Goal: Information Seeking & Learning: Learn about a topic

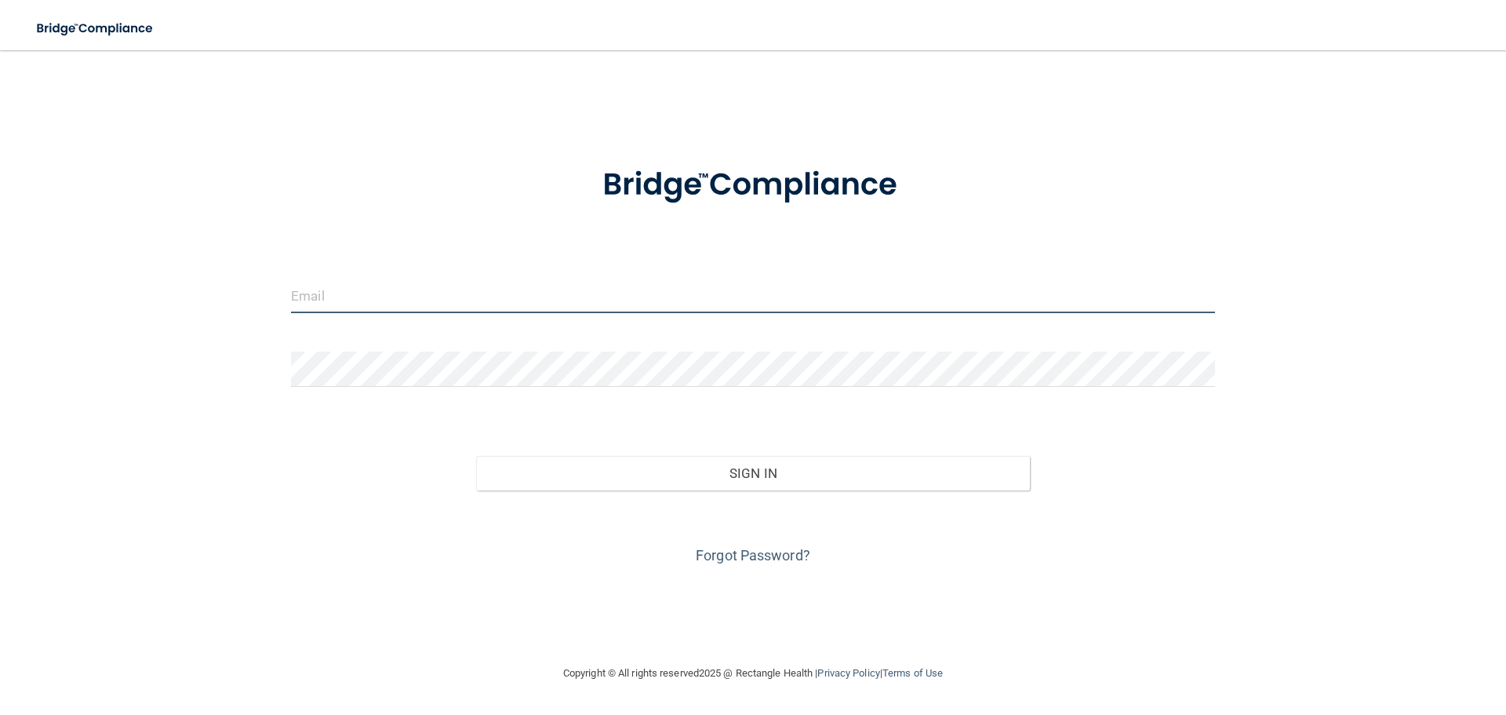
click at [298, 289] on input "email" at bounding box center [753, 295] width 924 height 35
type input "[EMAIL_ADDRESS][DOMAIN_NAME]"
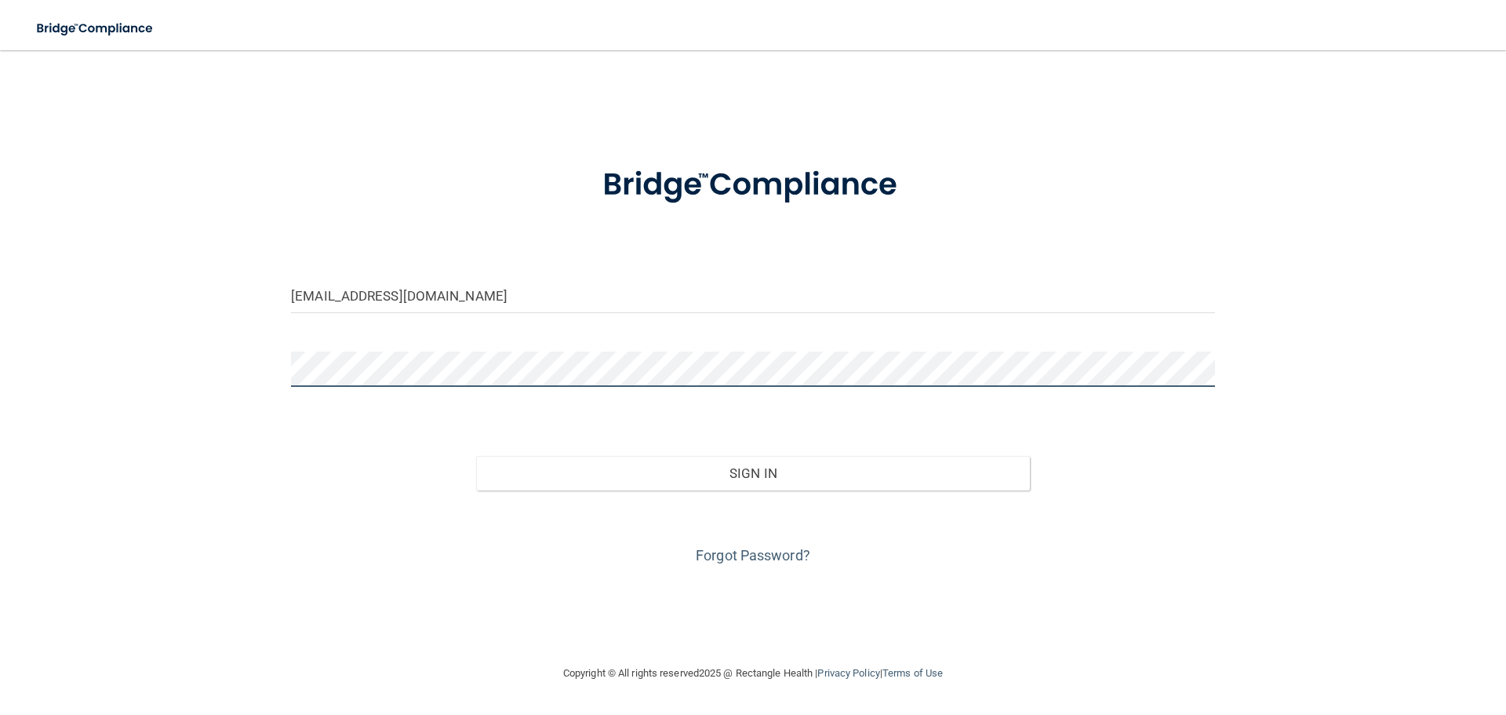
click at [476, 456] on button "Sign In" at bounding box center [753, 473] width 555 height 35
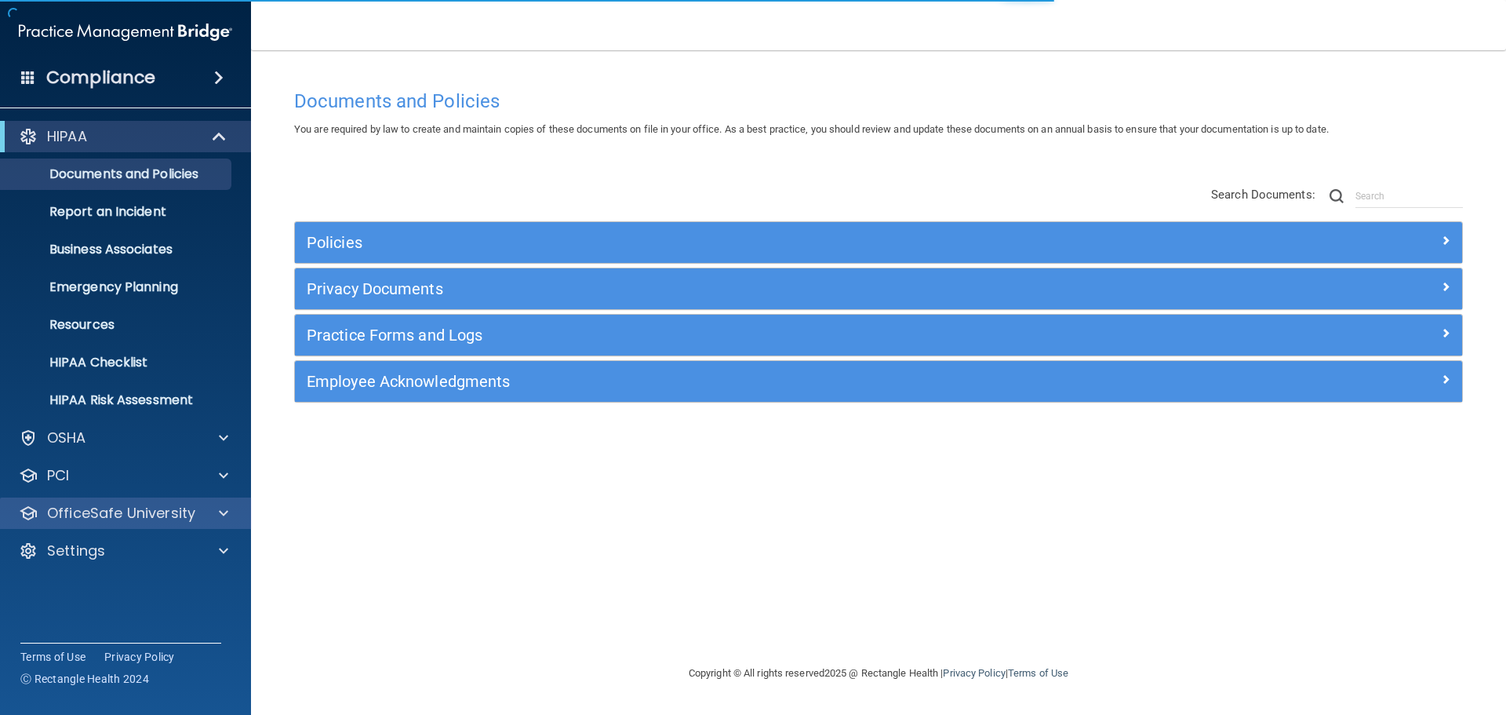
click at [164, 500] on div "OfficeSafe University" at bounding box center [126, 512] width 252 height 31
click at [224, 510] on span at bounding box center [223, 513] width 9 height 19
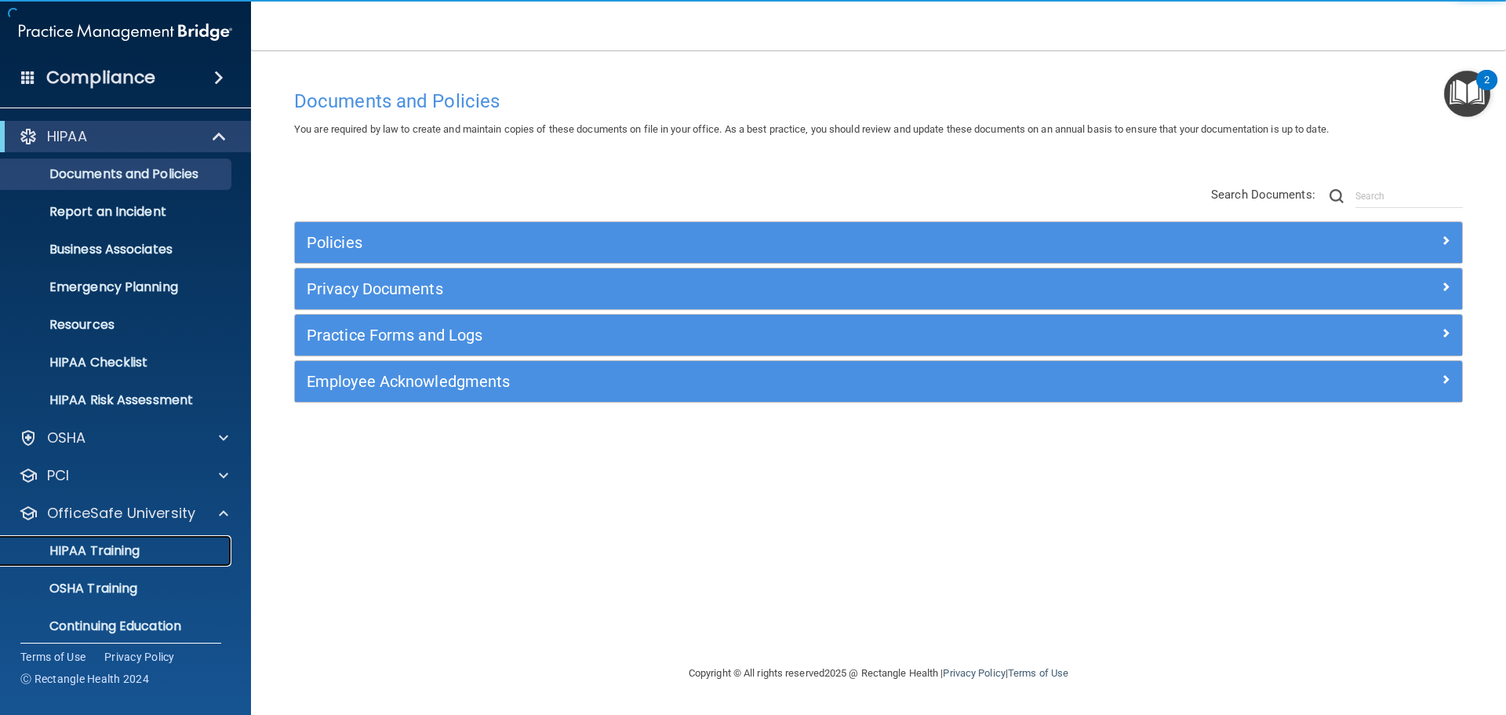
click at [165, 549] on div "HIPAA Training" at bounding box center [117, 551] width 214 height 16
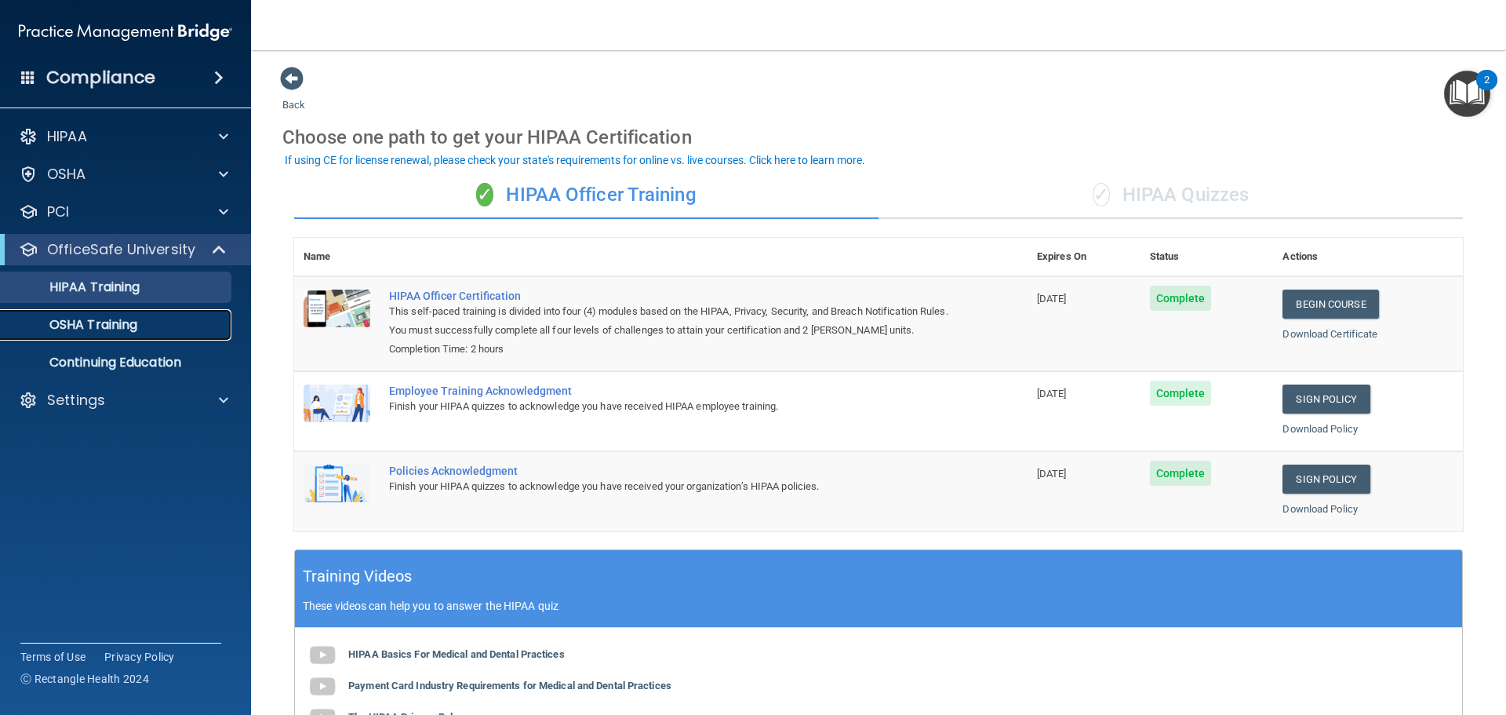
click at [113, 322] on p "OSHA Training" at bounding box center [73, 325] width 127 height 16
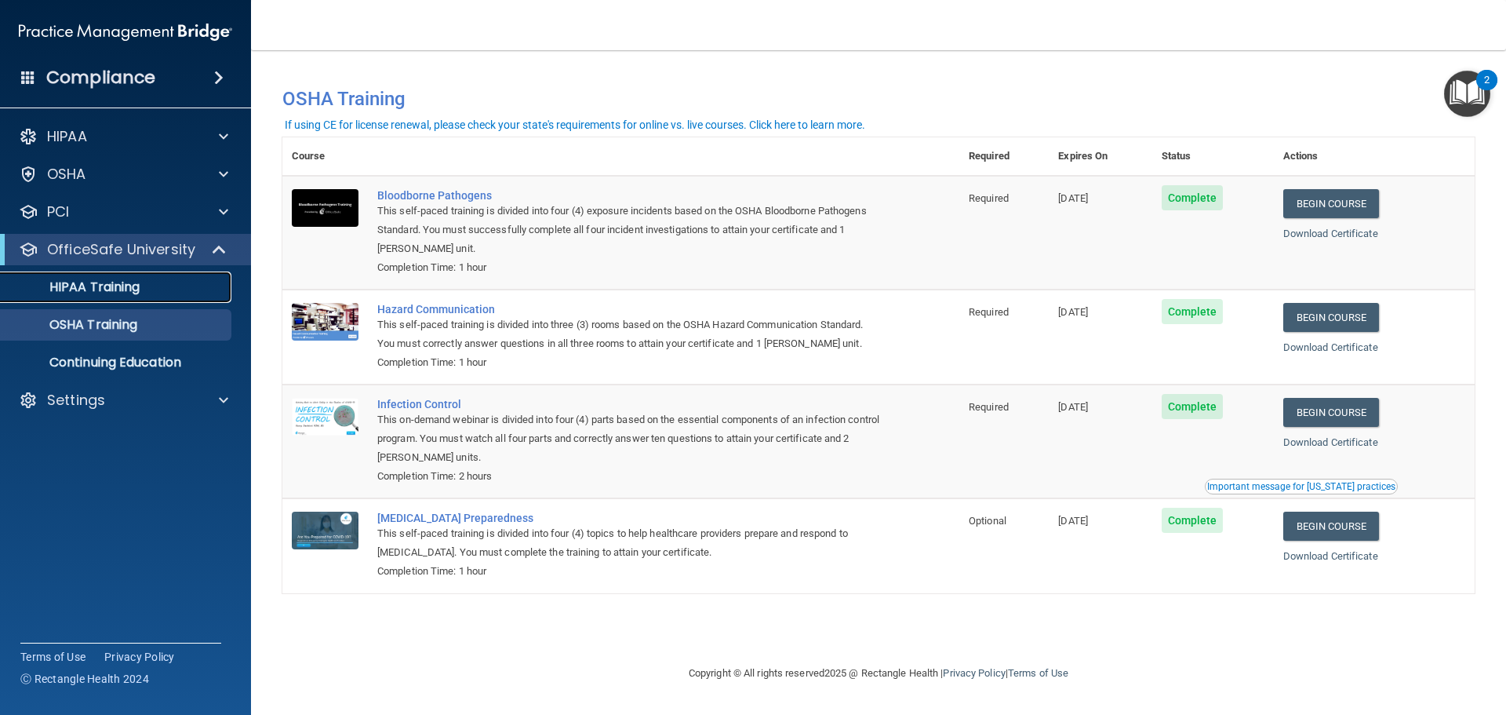
click at [113, 291] on p "HIPAA Training" at bounding box center [74, 287] width 129 height 16
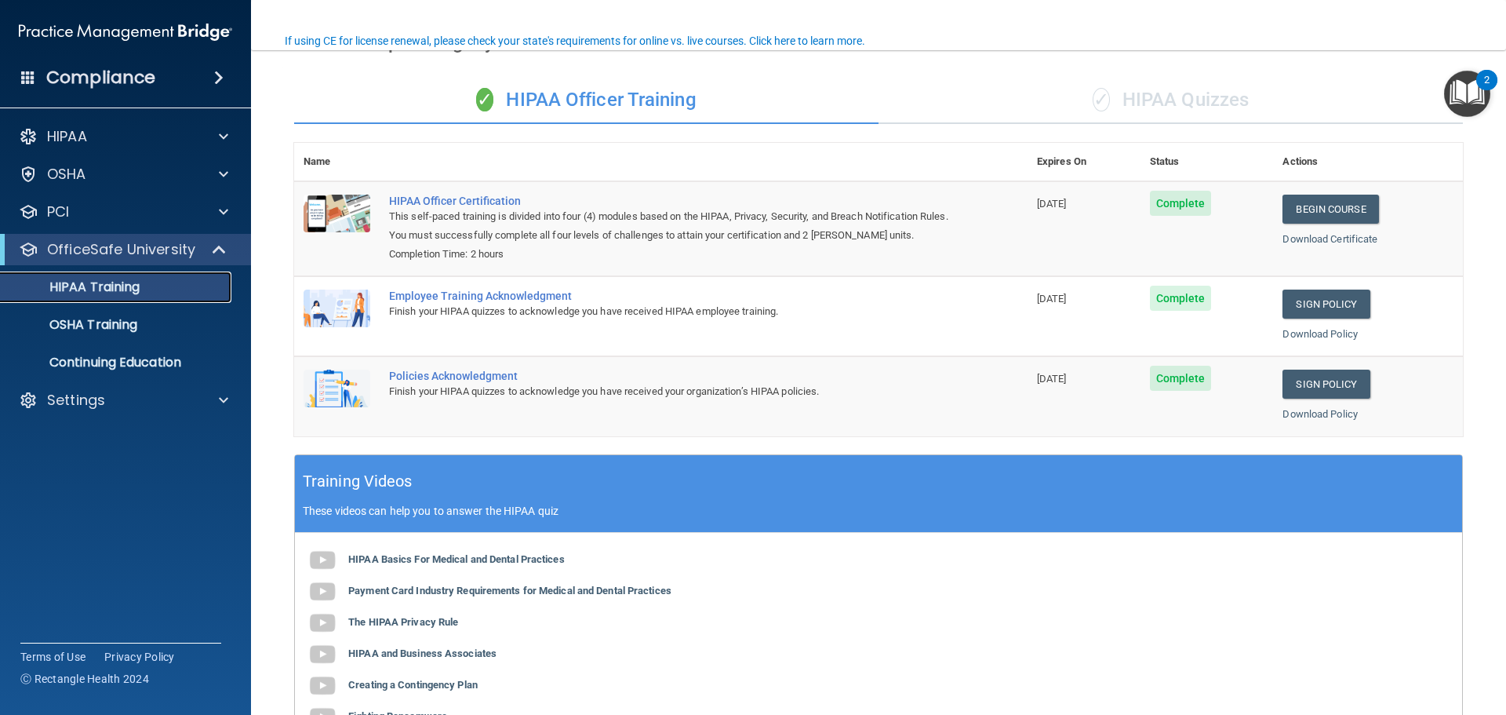
scroll to position [87, 0]
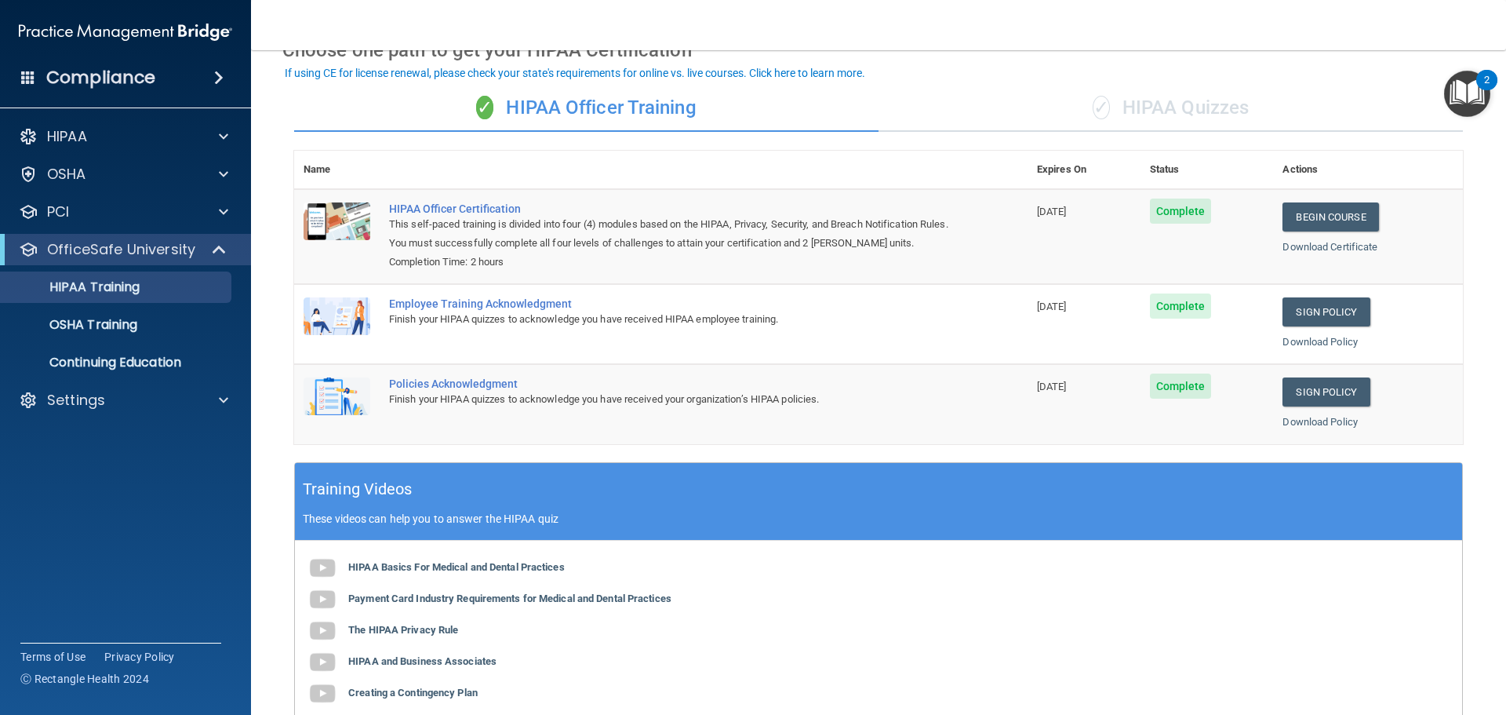
click at [128, 412] on div "Settings" at bounding box center [126, 399] width 252 height 31
click at [92, 406] on p "Settings" at bounding box center [76, 400] width 58 height 19
click at [99, 544] on p "Sign Out" at bounding box center [117, 551] width 214 height 16
